Goal: Check status: Check status

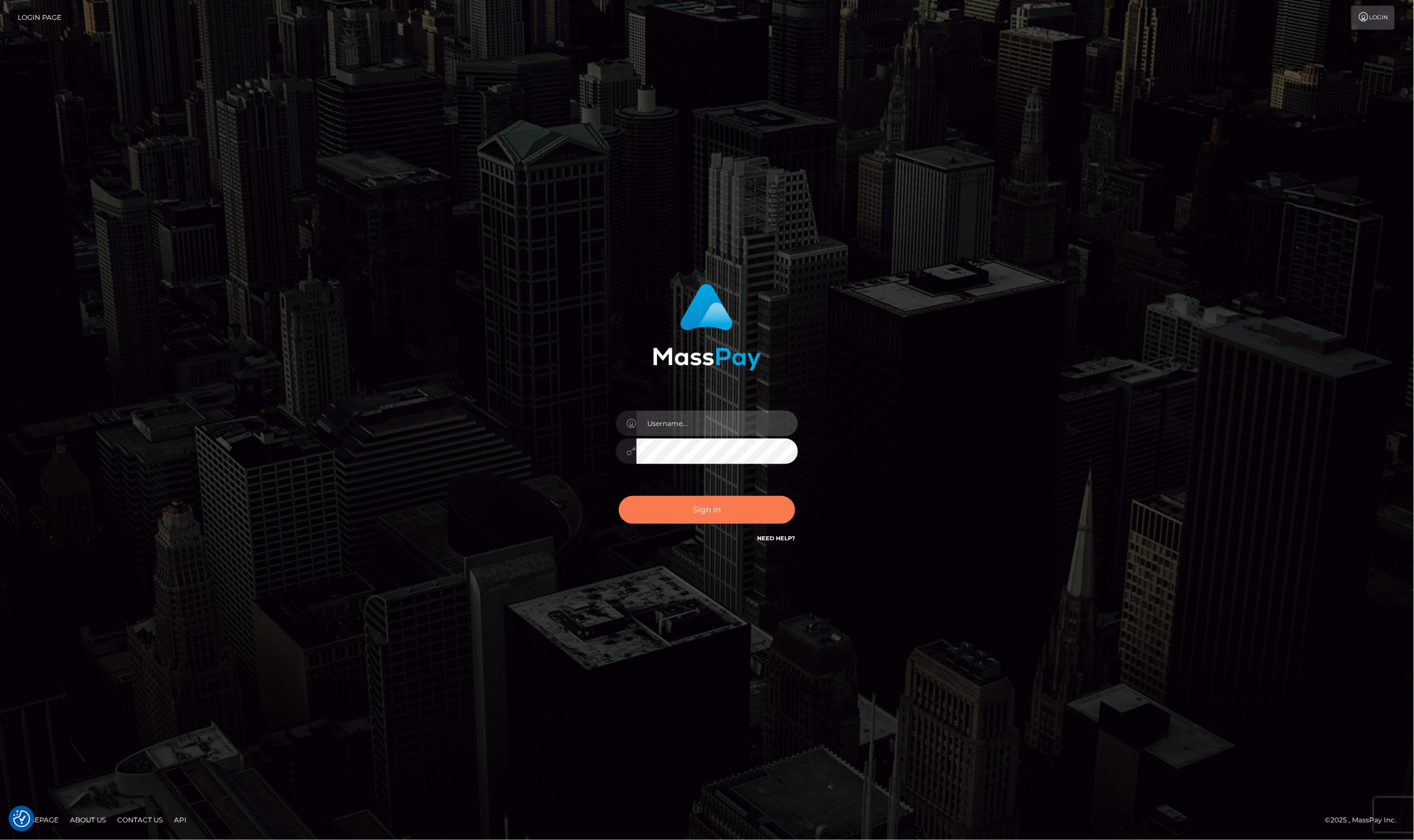
type input "[PERSON_NAME]"
click at [724, 520] on button "Sign in" at bounding box center [707, 510] width 177 height 28
type input "Laila de Asis"
drag, startPoint x: 690, startPoint y: 526, endPoint x: 686, endPoint y: 517, distance: 9.8
click at [690, 526] on div "Sign in Need Help?" at bounding box center [707, 514] width 199 height 51
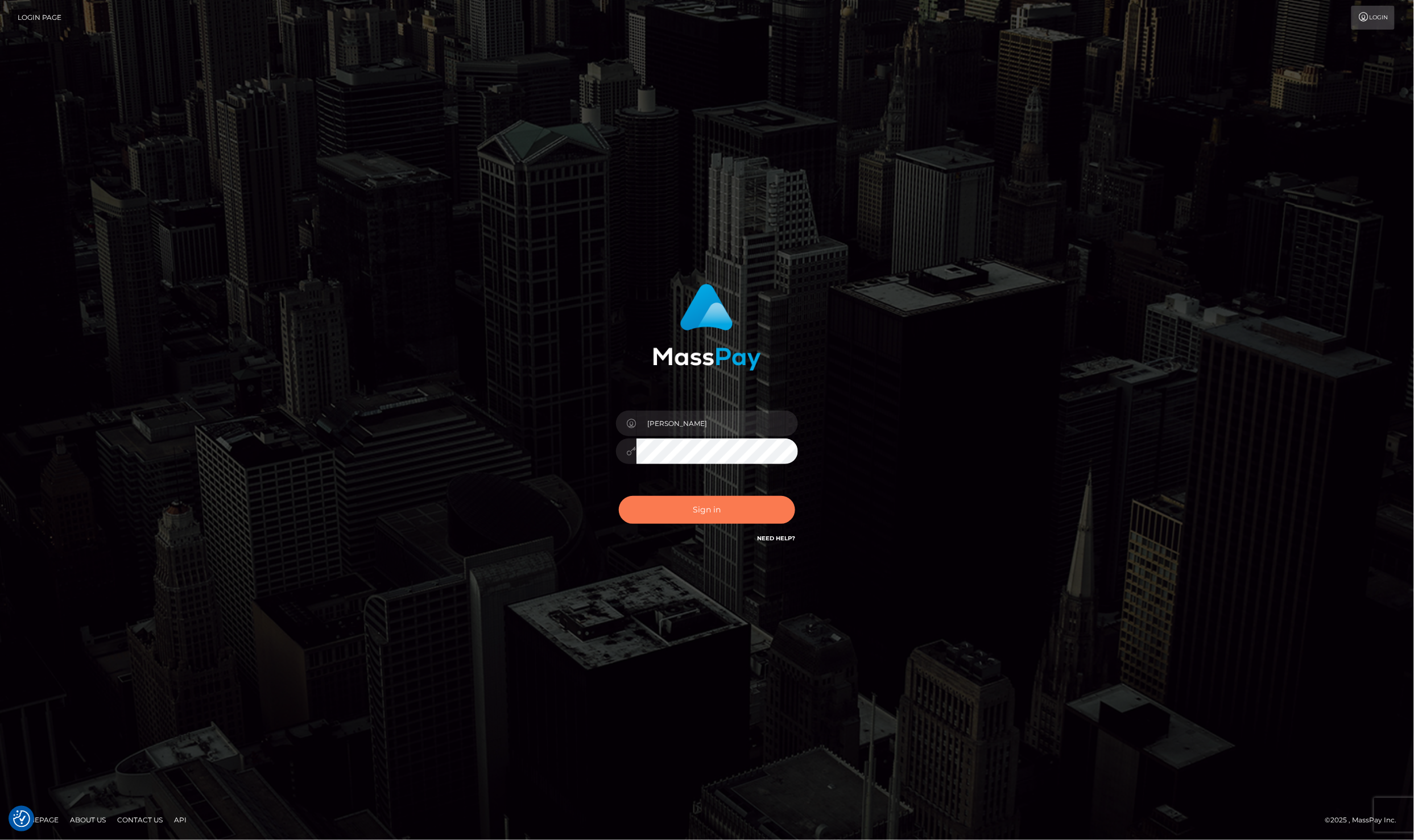
click at [685, 514] on button "Sign in" at bounding box center [707, 510] width 177 height 28
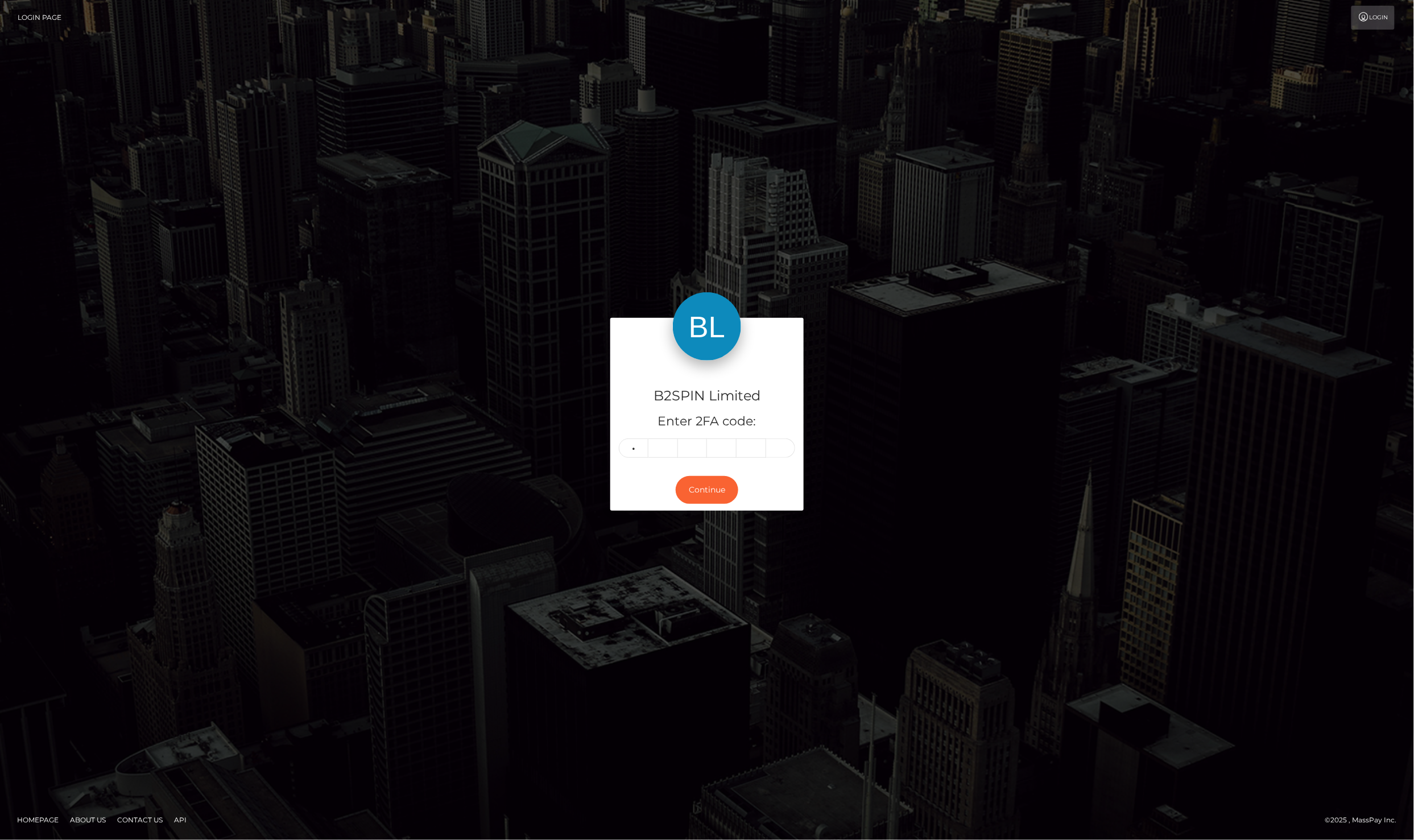
type input "0"
type input "6"
type input "1"
type input "9"
type input "0"
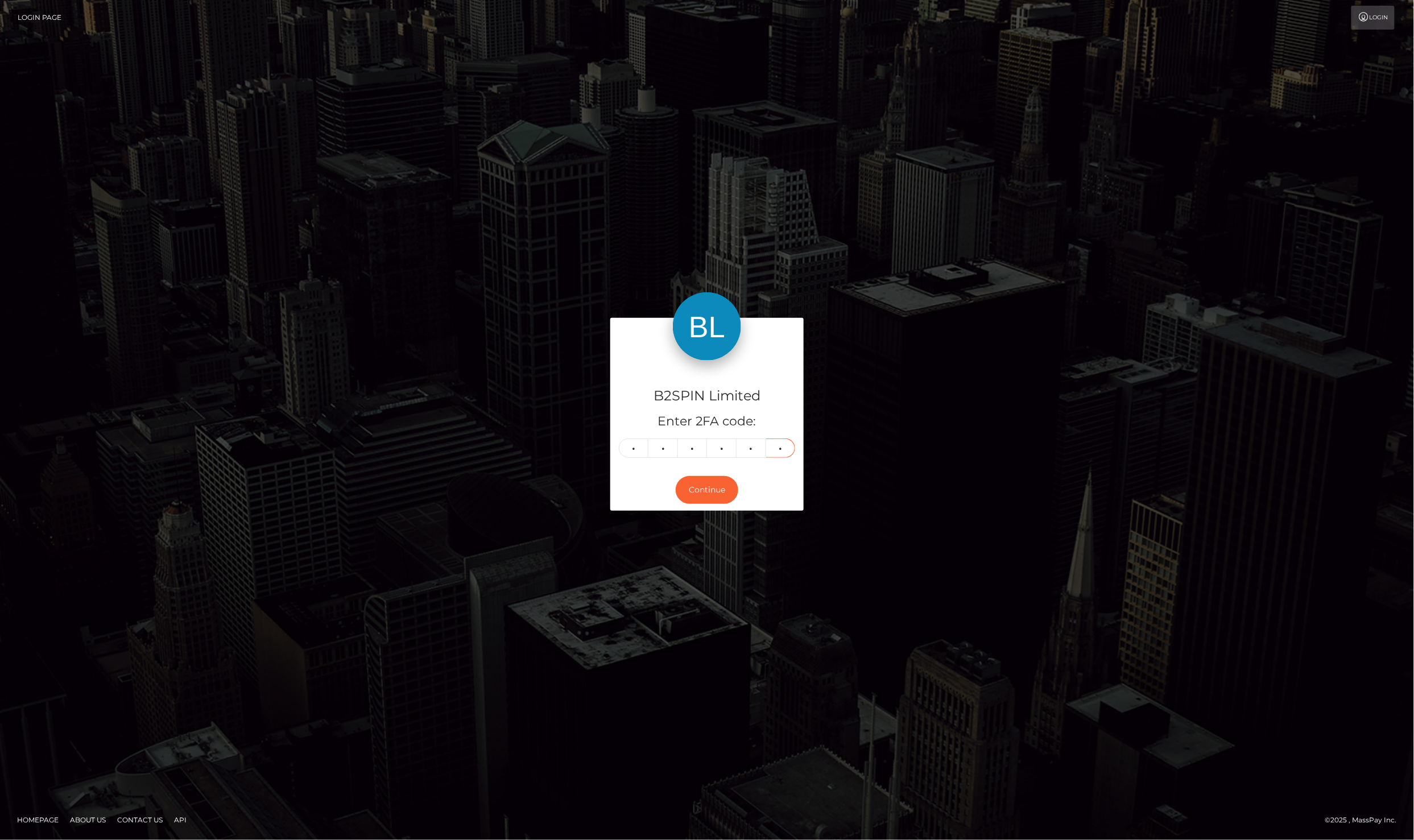
type input "8"
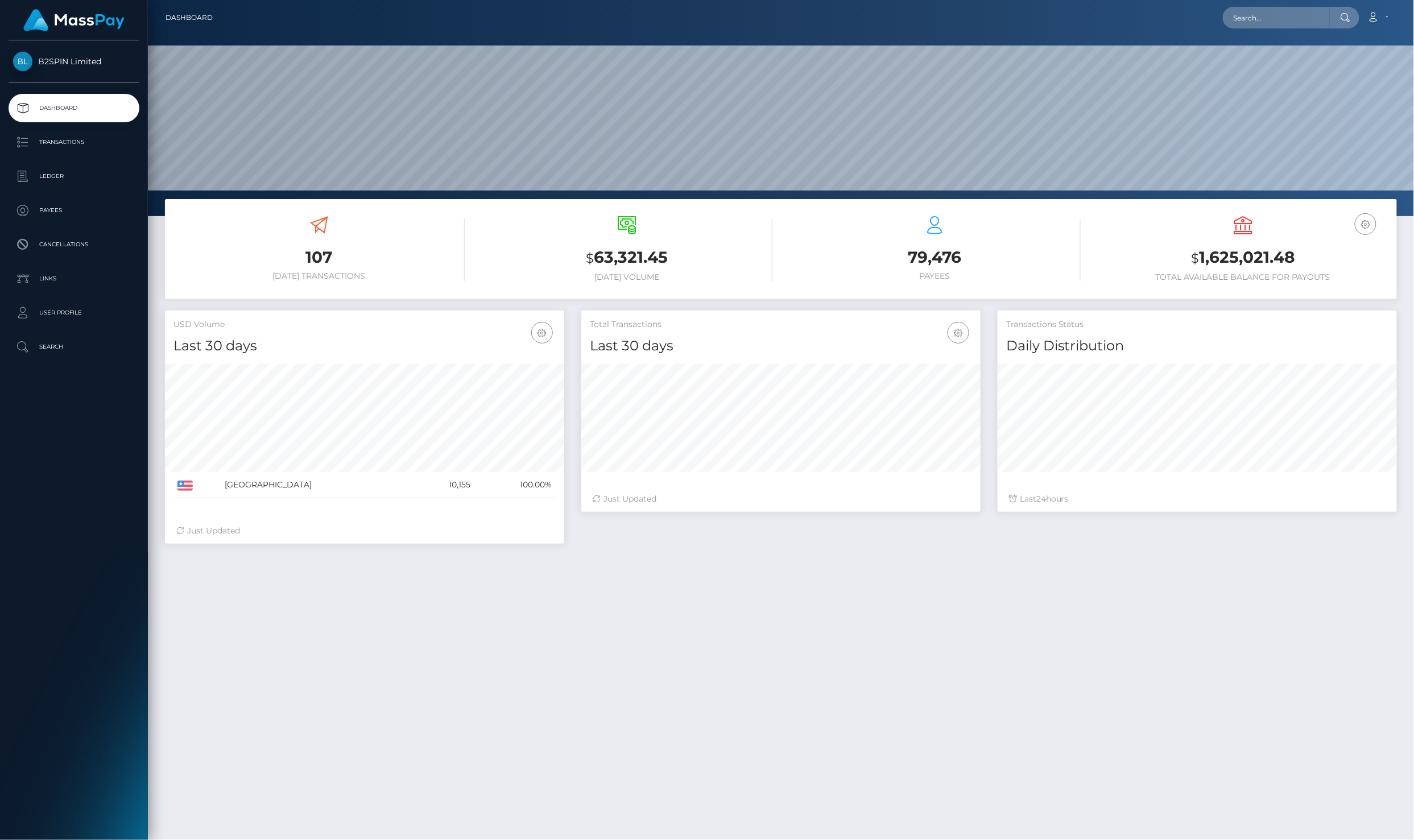
scroll to position [198, 399]
click at [61, 440] on div "B2SPIN Limited Dashboard Transactions Ledger Payees Cancellations Links Search" at bounding box center [74, 439] width 148 height 798
click at [86, 176] on p "Ledger" at bounding box center [74, 176] width 122 height 17
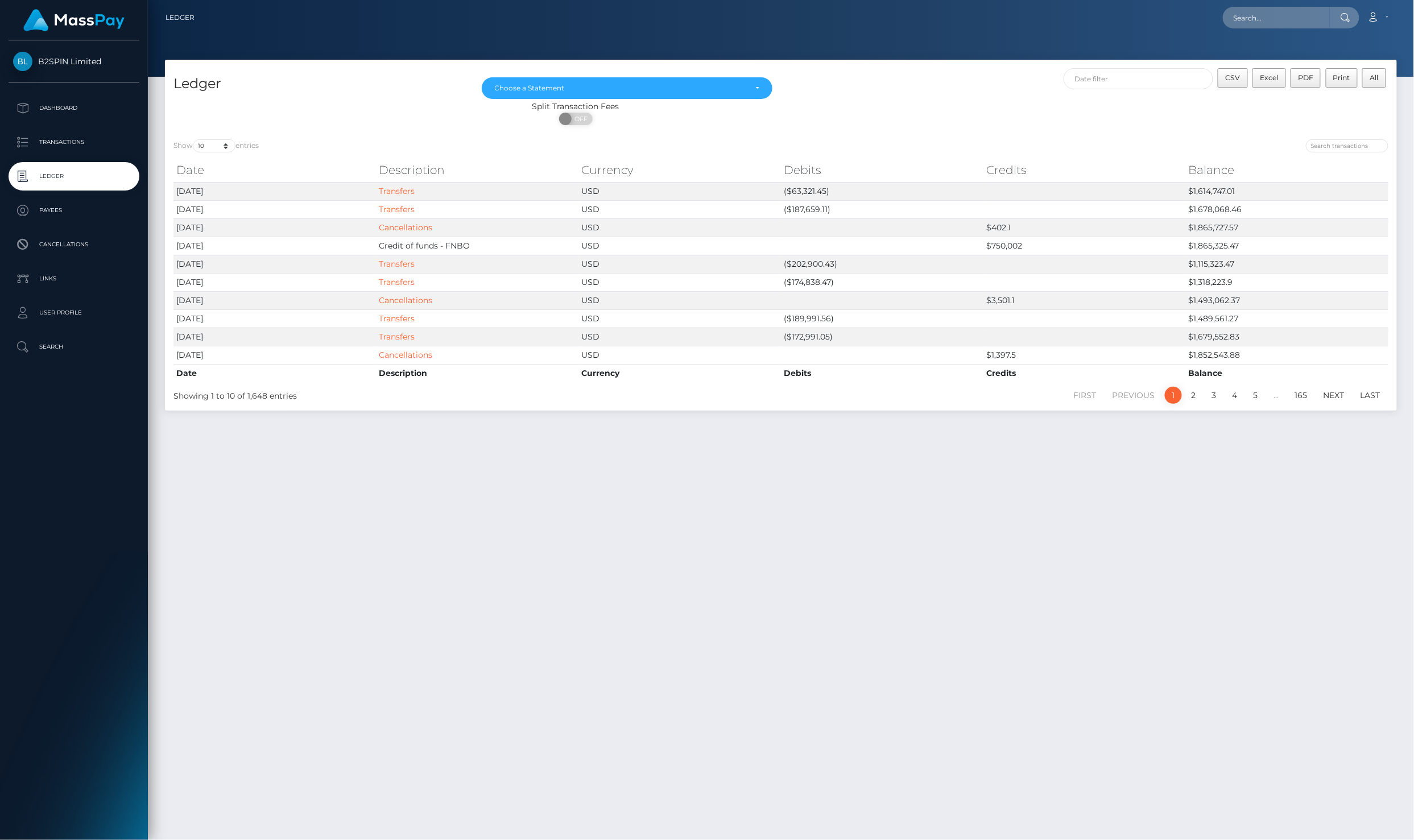
click at [465, 614] on div "Ledger [DATE] [DATE] [DATE] [DATE] [DATE] [DATE] [DATE] [DATE] [DATE] [DATE] [D…" at bounding box center [781, 445] width 1267 height 770
click at [86, 142] on p "Transactions" at bounding box center [74, 142] width 122 height 17
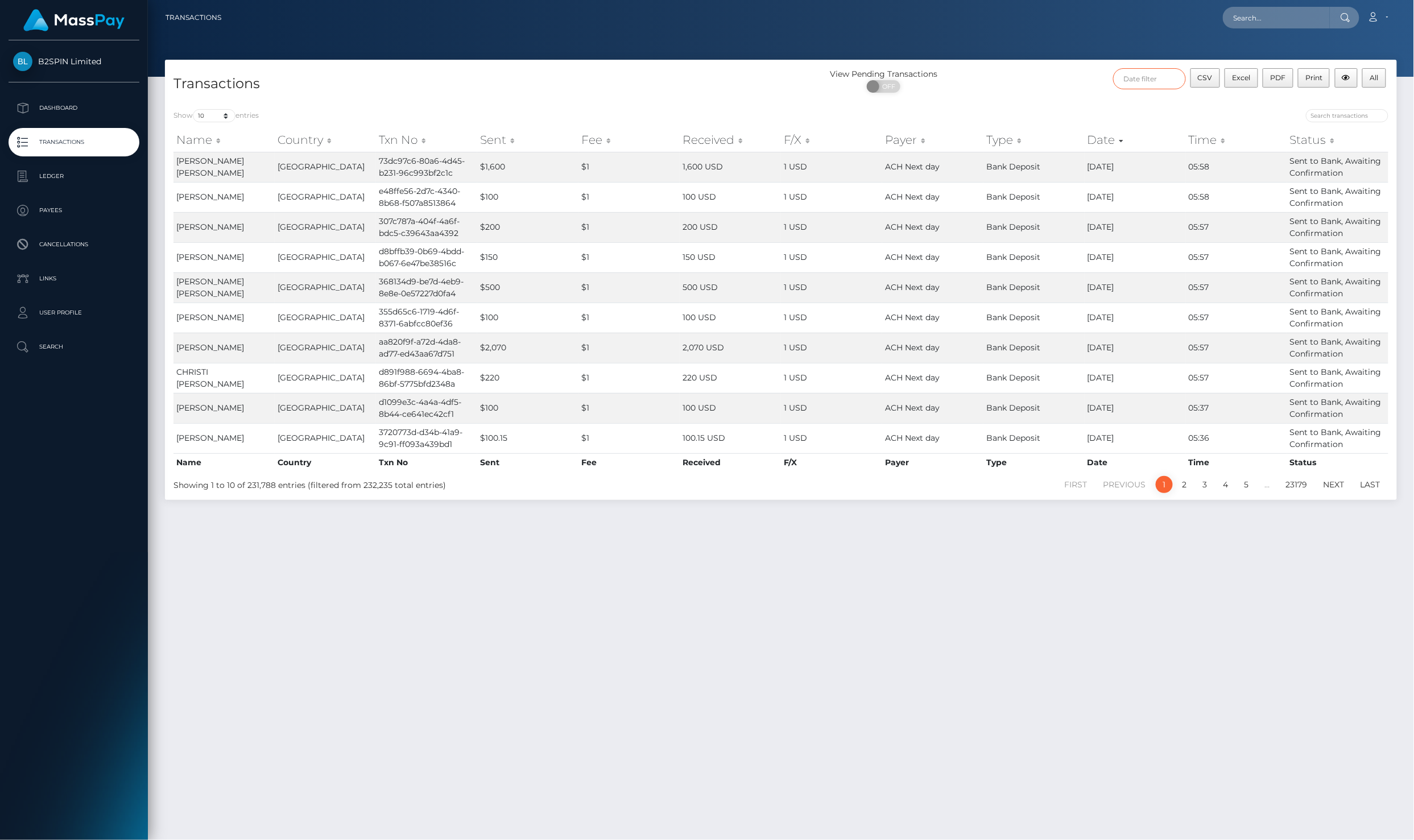
click at [1123, 85] on input "text" at bounding box center [1150, 79] width 73 height 21
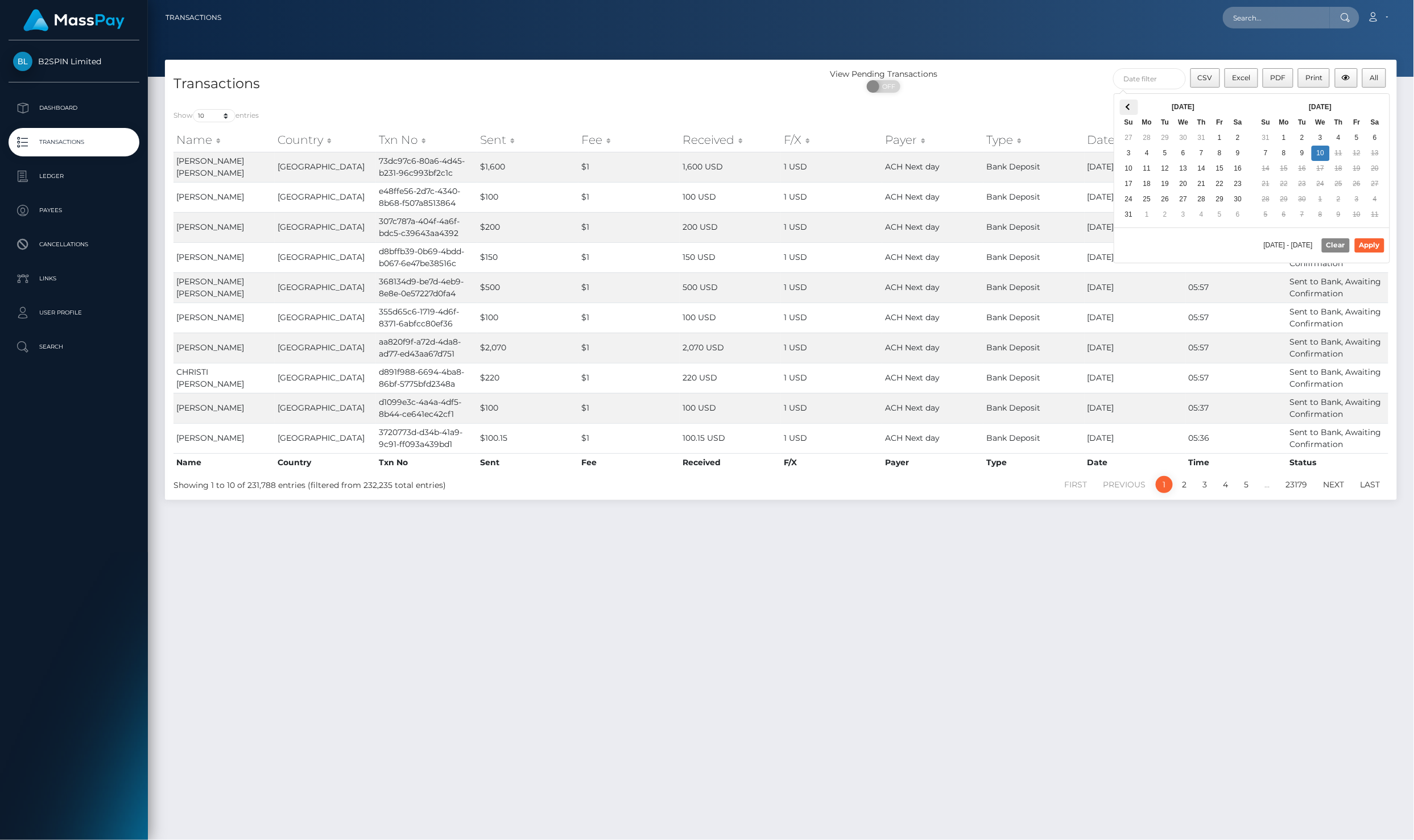
click at [1131, 102] on th at bounding box center [1130, 107] width 18 height 15
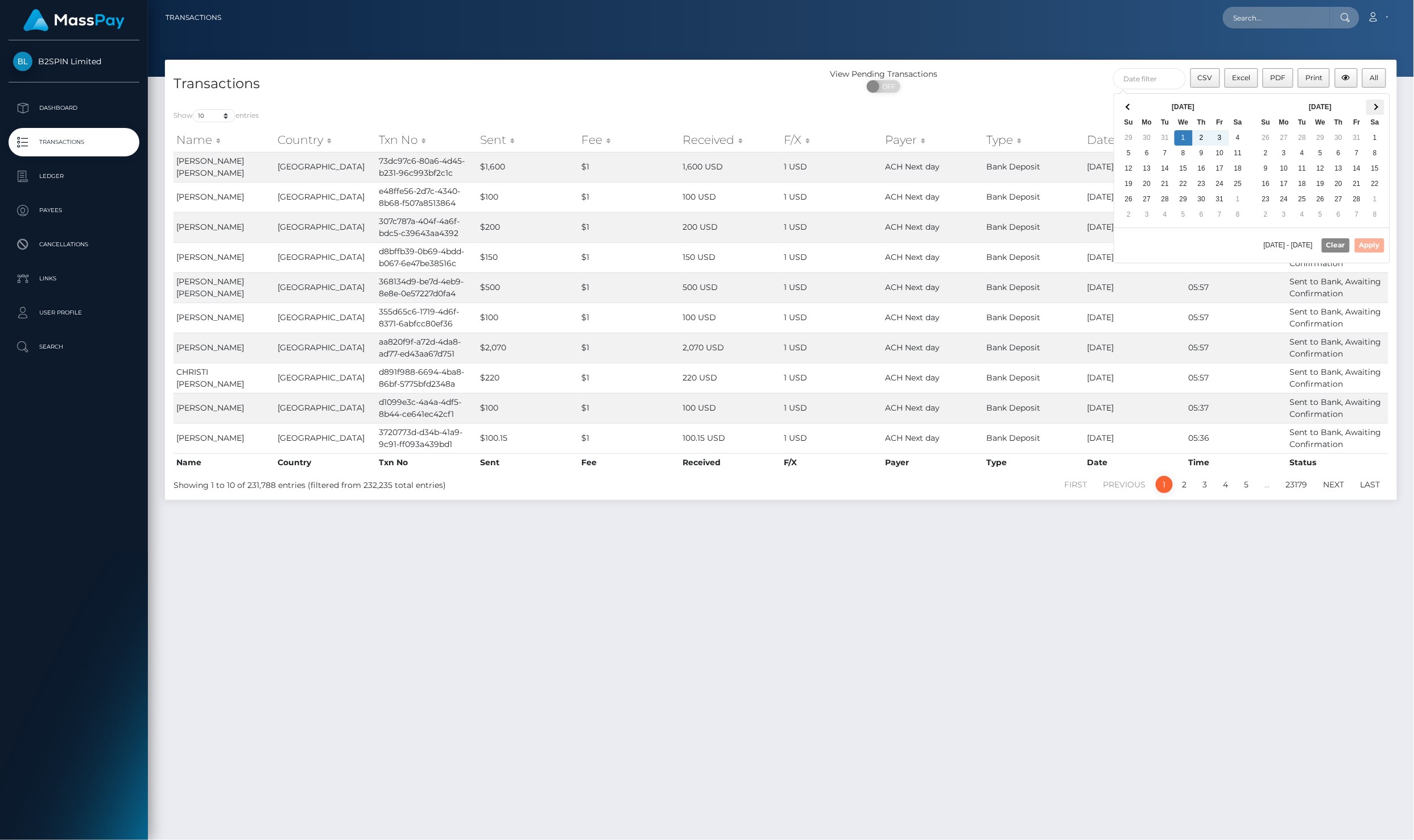
click at [1368, 111] on th at bounding box center [1376, 107] width 18 height 15
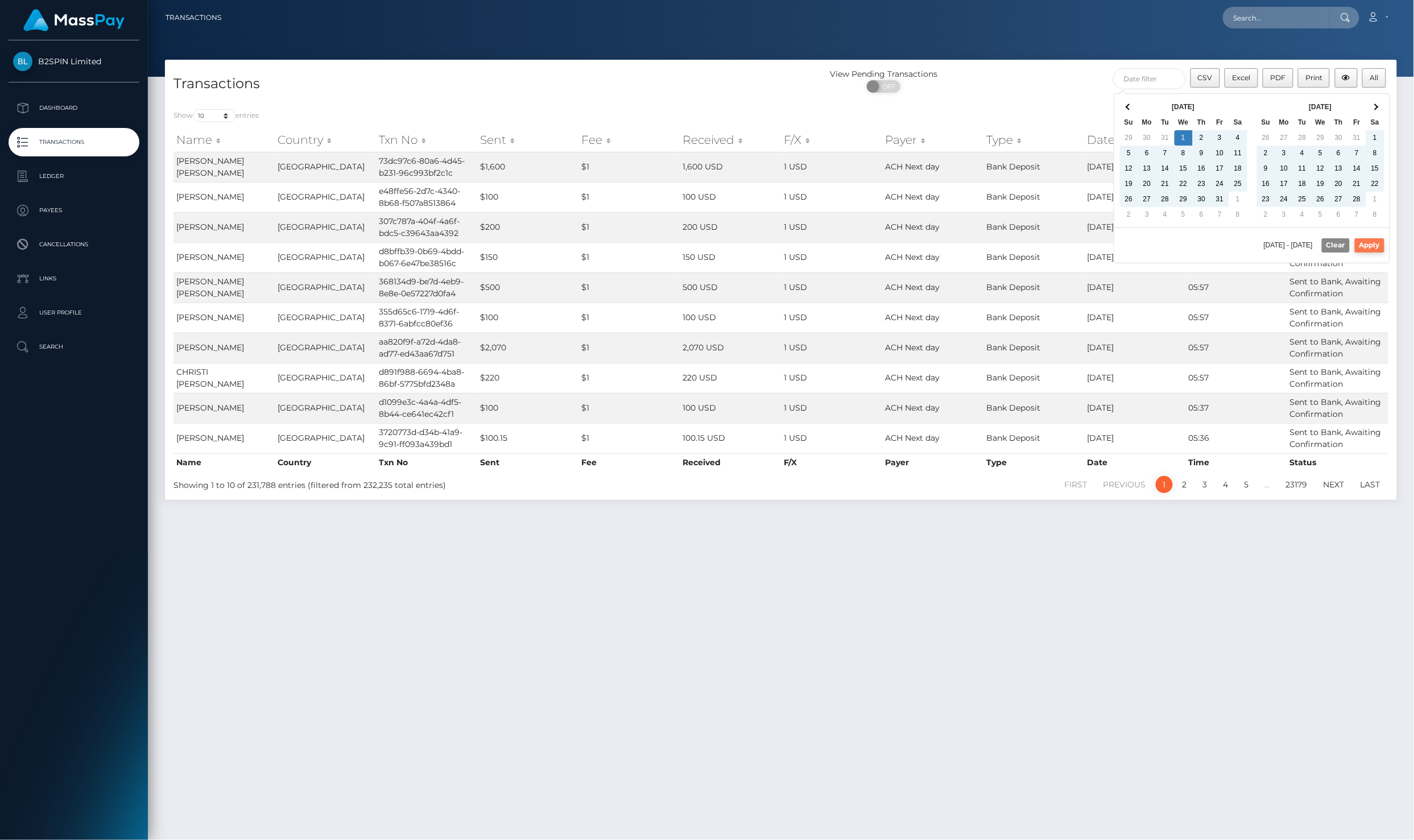
click at [1379, 248] on button "Apply" at bounding box center [1369, 245] width 30 height 14
type input "01/01/2025 - 09/10/2025"
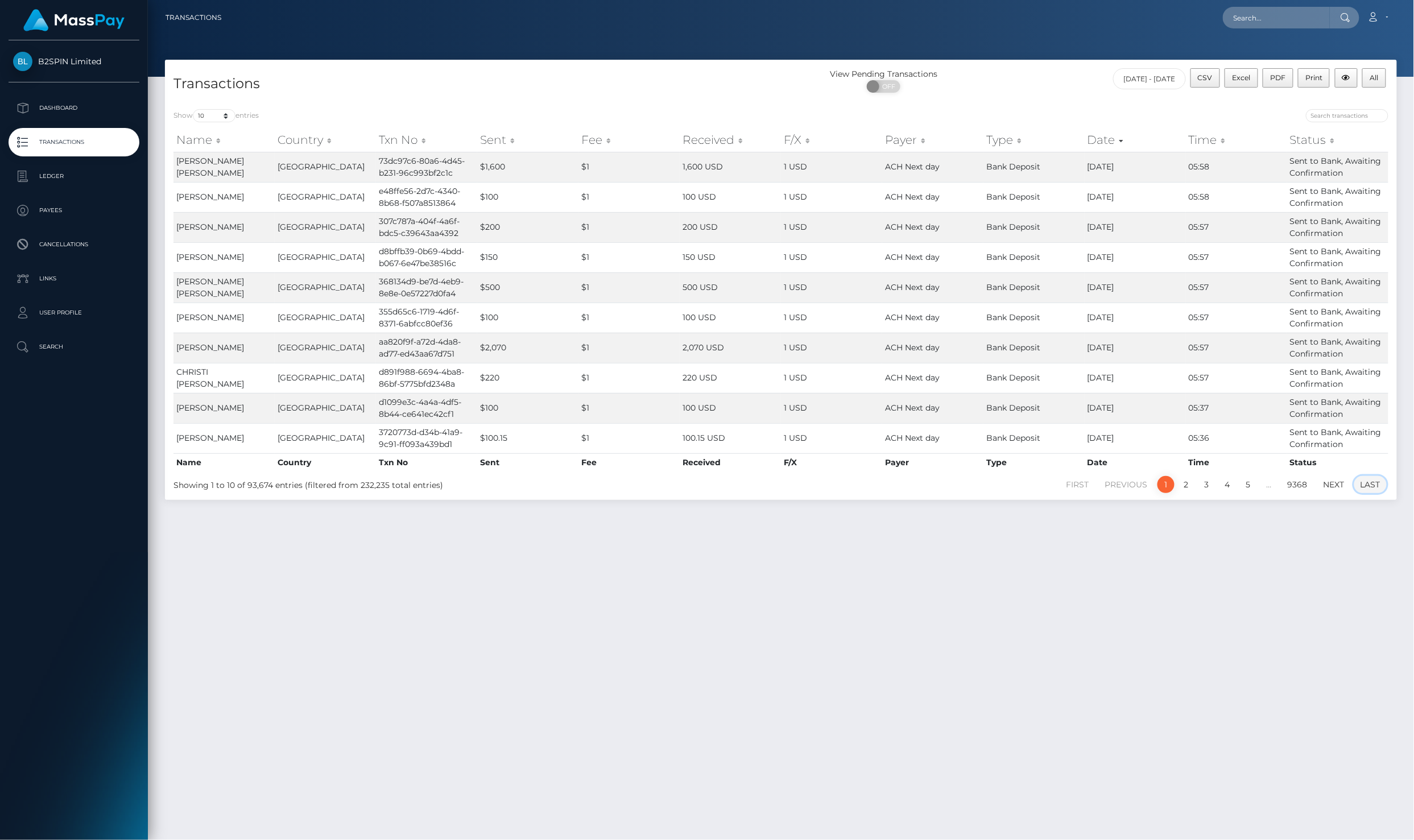
click at [1364, 480] on link "Last" at bounding box center [1371, 485] width 33 height 17
